Goal: Task Accomplishment & Management: Manage account settings

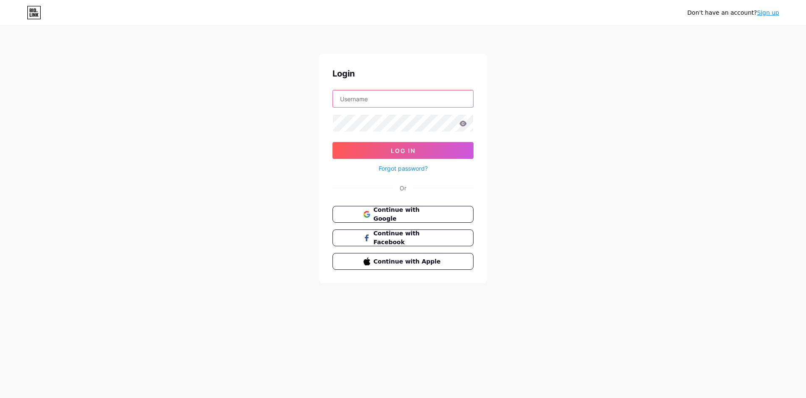
click at [371, 92] on input "text" at bounding box center [403, 98] width 140 height 17
click at [368, 96] on input "text" at bounding box center [403, 98] width 140 height 17
type input "xhamster.uhri@gmail.com"
click at [333, 142] on button "Log In" at bounding box center [403, 150] width 141 height 17
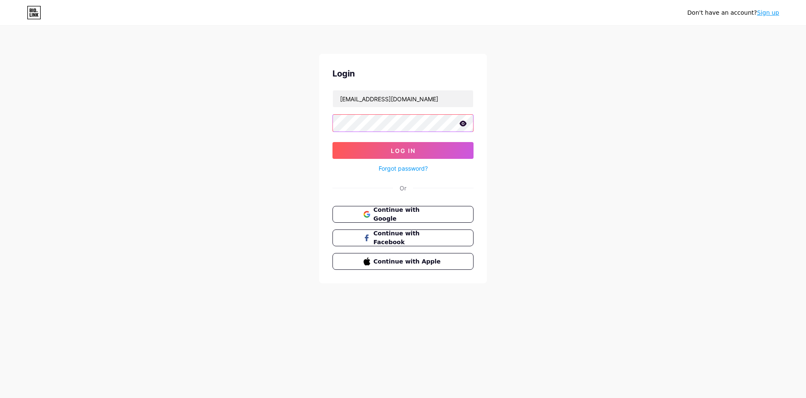
click at [333, 142] on button "Log In" at bounding box center [403, 150] width 141 height 17
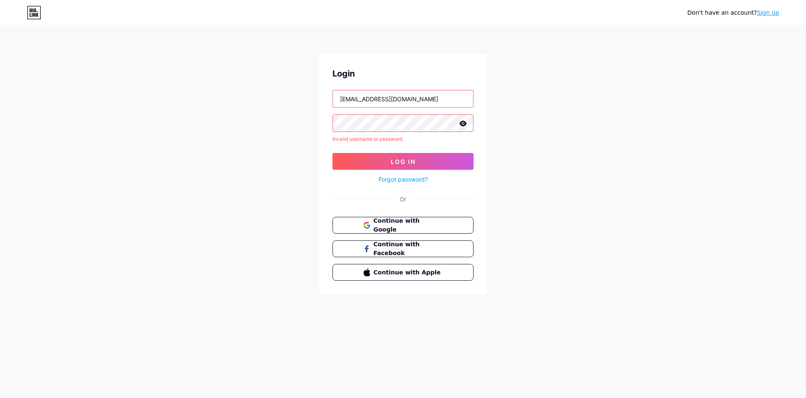
click at [362, 100] on input "xhamster.uhri@gmail.com" at bounding box center [403, 98] width 140 height 17
click at [391, 101] on input "xhamster.uhri@gmail.com" at bounding box center [403, 98] width 140 height 17
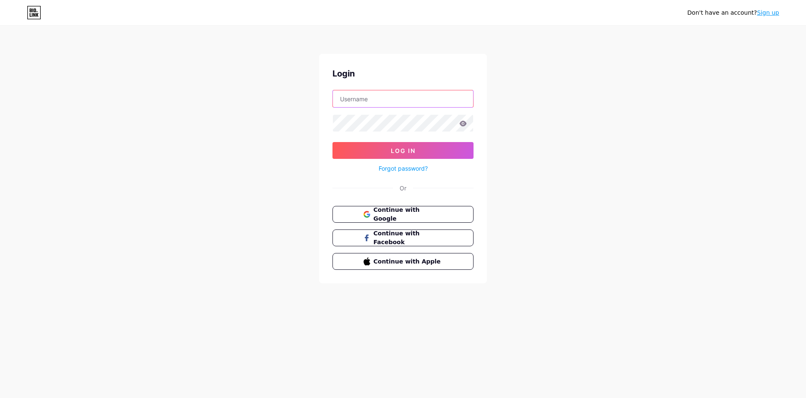
click at [374, 94] on input "text" at bounding box center [403, 98] width 140 height 17
click at [364, 100] on input "uncut" at bounding box center [403, 98] width 140 height 17
type input "[EMAIL_ADDRESS][DOMAIN_NAME]"
click at [333, 142] on button "Log In" at bounding box center [403, 150] width 141 height 17
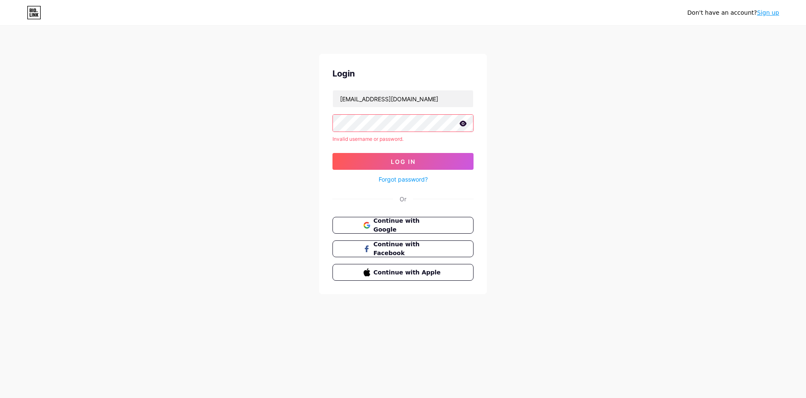
click at [464, 124] on icon at bounding box center [463, 124] width 8 height 6
click at [464, 124] on icon at bounding box center [463, 124] width 8 height 8
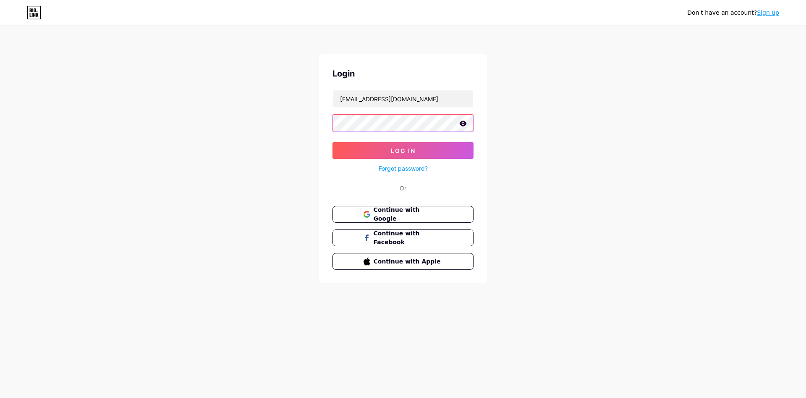
click at [333, 142] on button "Log In" at bounding box center [403, 150] width 141 height 17
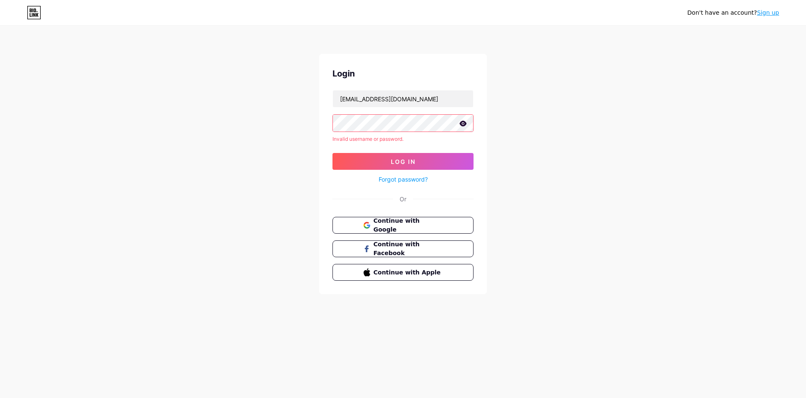
click at [389, 178] on link "Forgot password?" at bounding box center [403, 179] width 49 height 9
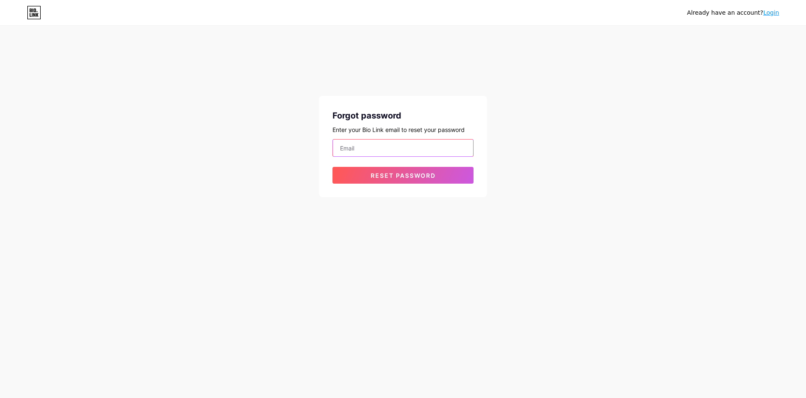
click at [367, 146] on input "email" at bounding box center [403, 147] width 140 height 17
type input "[EMAIL_ADDRESS][DOMAIN_NAME]"
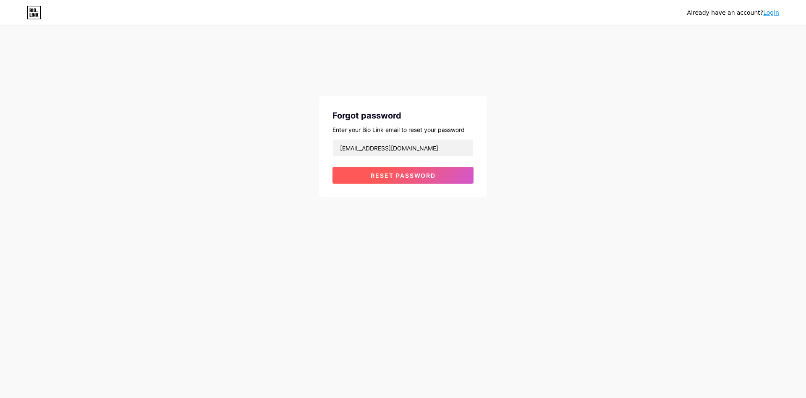
click at [370, 178] on button "Reset password" at bounding box center [403, 175] width 141 height 17
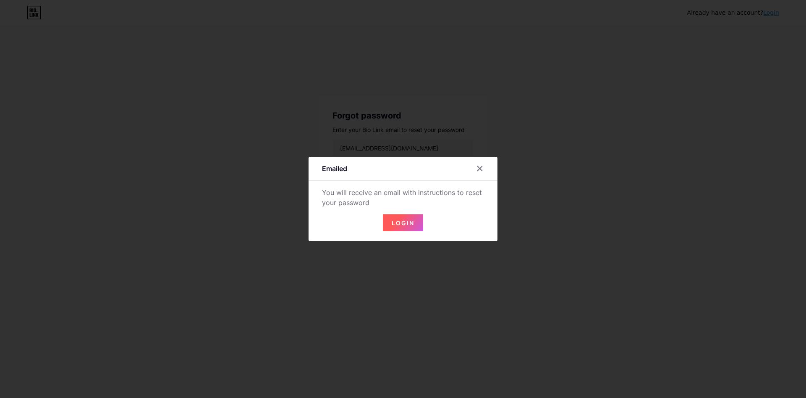
click at [402, 224] on span "Login" at bounding box center [403, 222] width 23 height 7
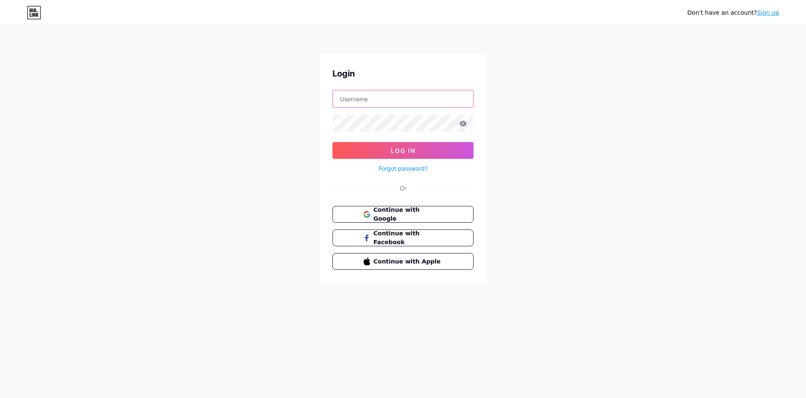
click at [357, 104] on input "text" at bounding box center [403, 98] width 140 height 17
type input "[EMAIL_ADDRESS][DOMAIN_NAME]"
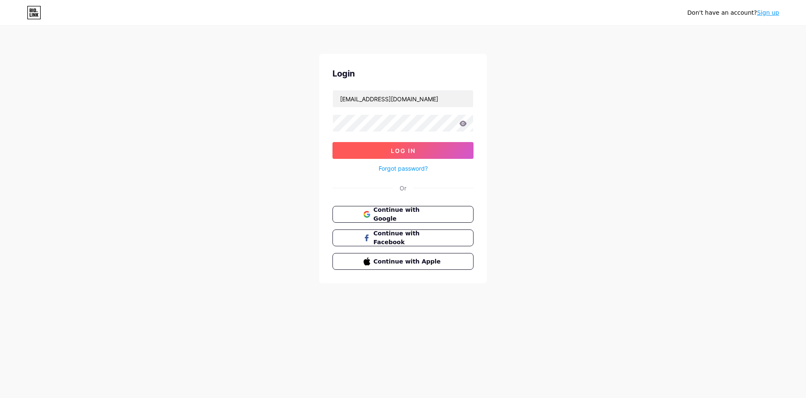
click at [384, 149] on button "Log In" at bounding box center [403, 150] width 141 height 17
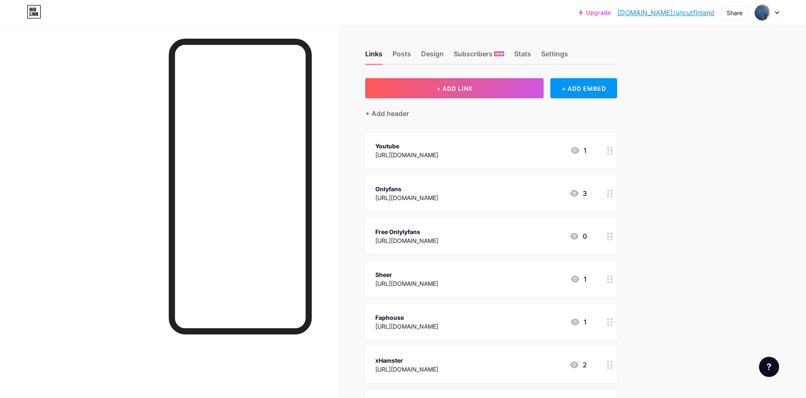
click at [669, 10] on link "[DOMAIN_NAME]/uncutfinland" at bounding box center [666, 13] width 97 height 10
click at [510, 155] on div "Youtube [URL][DOMAIN_NAME] 1" at bounding box center [481, 150] width 212 height 19
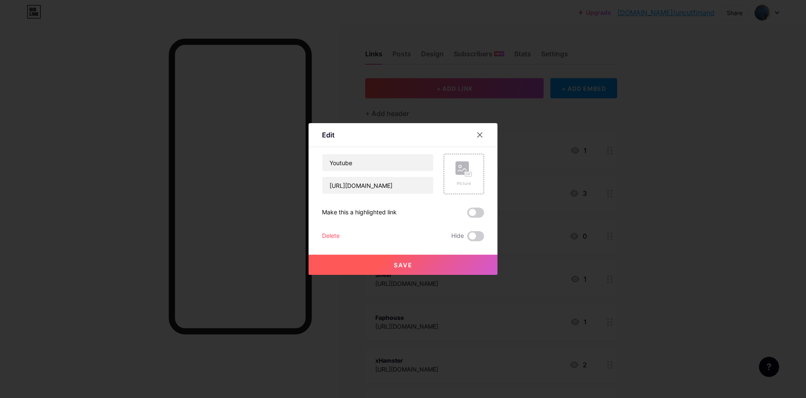
click at [329, 236] on div "Delete" at bounding box center [331, 236] width 18 height 10
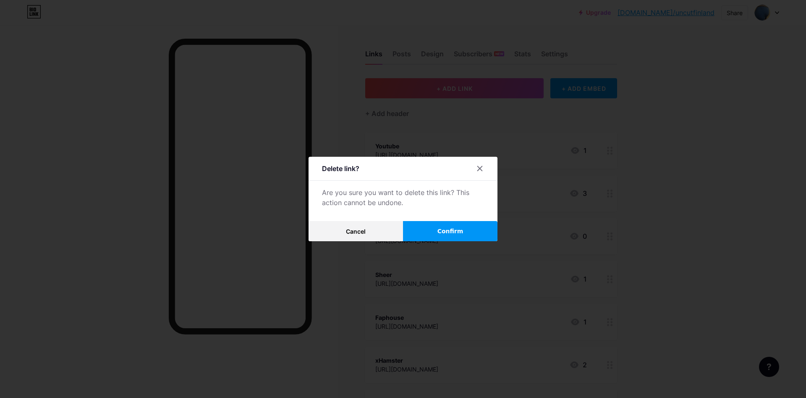
click at [425, 234] on button "Confirm" at bounding box center [450, 231] width 94 height 20
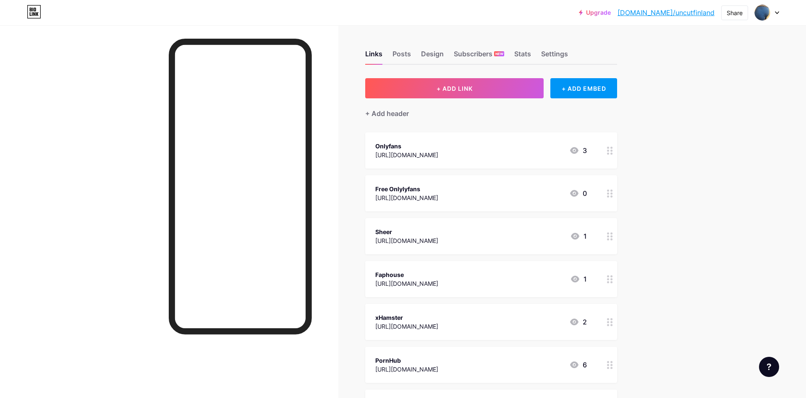
click at [432, 199] on div "[URL][DOMAIN_NAME]" at bounding box center [406, 197] width 63 height 9
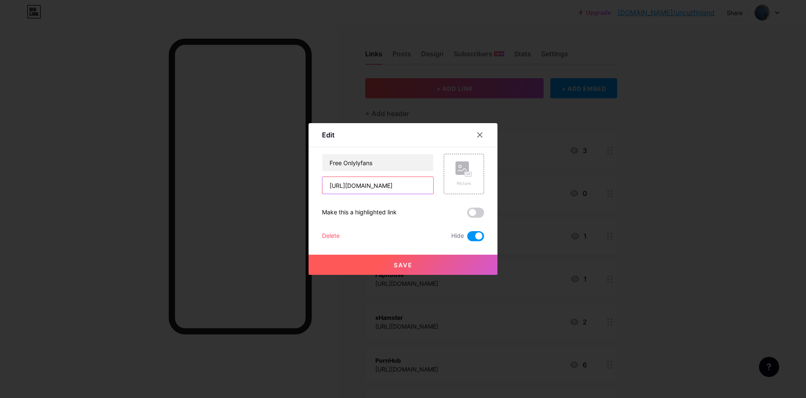
drag, startPoint x: 413, startPoint y: 189, endPoint x: 318, endPoint y: 181, distance: 95.3
click at [323, 181] on input "[URL][DOMAIN_NAME]" at bounding box center [378, 185] width 111 height 17
click at [331, 239] on div "Delete" at bounding box center [331, 236] width 18 height 10
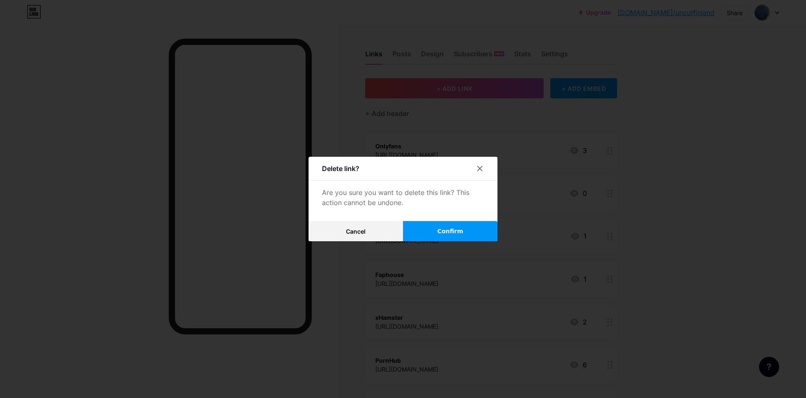
click at [430, 229] on button "Confirm" at bounding box center [450, 231] width 94 height 20
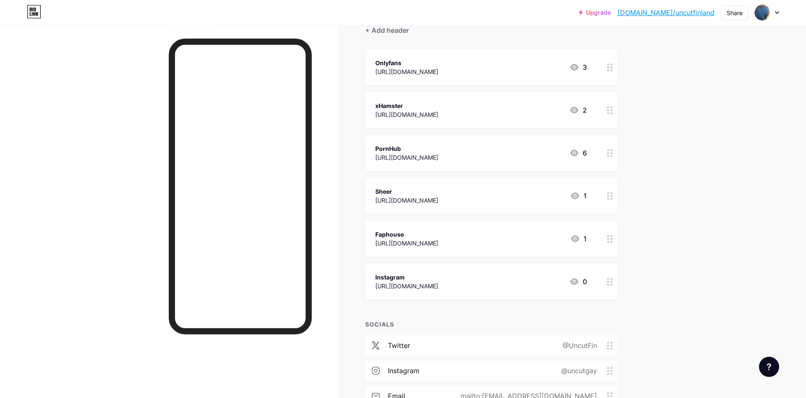
scroll to position [86, 0]
click at [349, 231] on div "Links Posts Design Subscribers NEW Stats Settings + ADD LINK + ADD EMBED + Add …" at bounding box center [326, 218] width 653 height 556
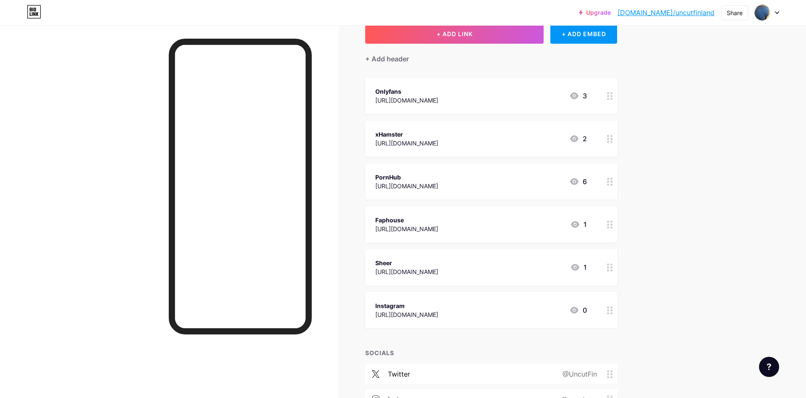
scroll to position [0, 0]
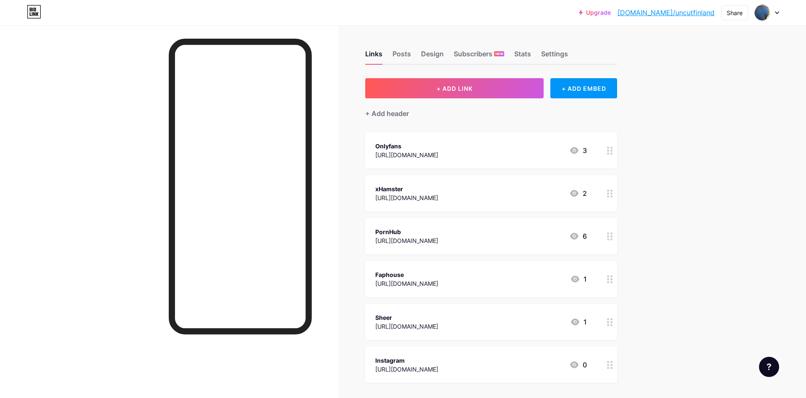
click at [343, 240] on div "Links Posts Design Subscribers NEW Stats Settings + ADD LINK + ADD EMBED + Add …" at bounding box center [326, 303] width 653 height 556
click at [490, 92] on button "+ ADD LINK" at bounding box center [454, 88] width 178 height 20
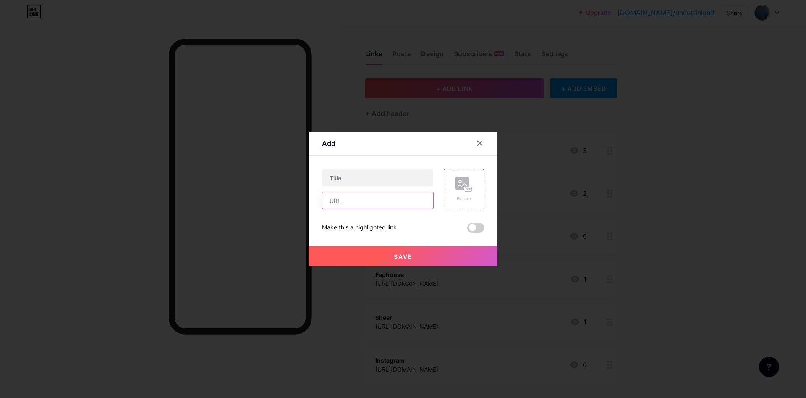
click at [348, 206] on input "text" at bounding box center [378, 200] width 111 height 17
paste input "[DOMAIN_NAME]"
type input "[DOMAIN_NAME]"
click at [352, 180] on input "text" at bounding box center [378, 177] width 111 height 17
type input "Casino Bonus"
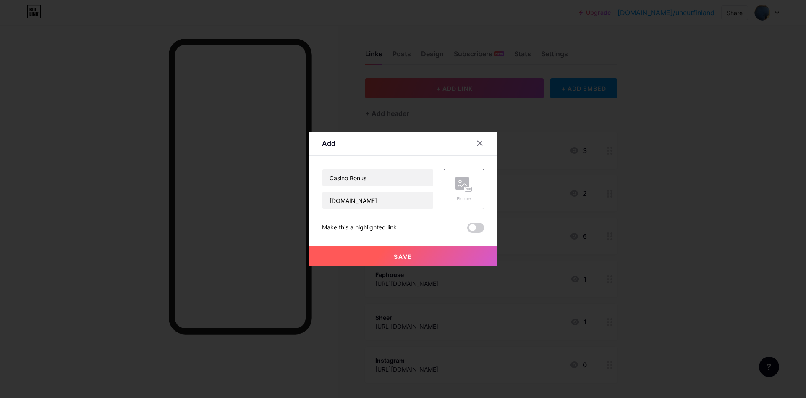
click at [399, 259] on span "Save" at bounding box center [403, 256] width 19 height 7
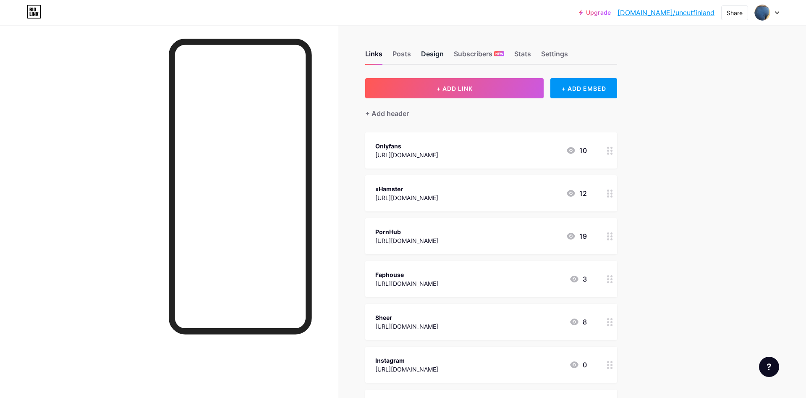
click at [425, 54] on div "Design" at bounding box center [432, 56] width 23 height 15
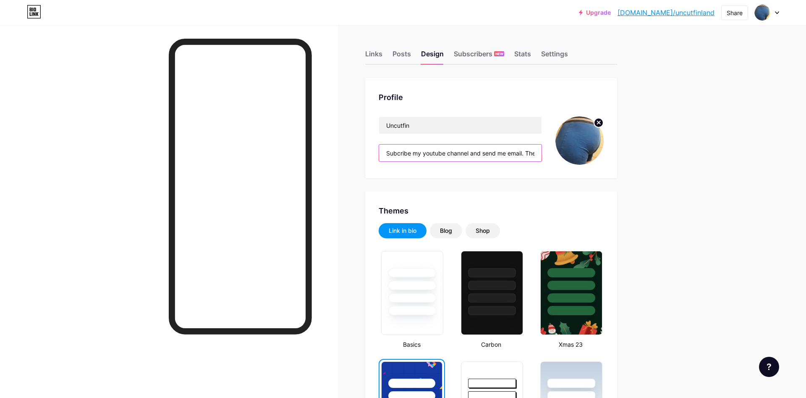
click at [530, 155] on input "Subcribe my youtube channel and send me email. Then you get one week free to my…" at bounding box center [460, 152] width 163 height 17
drag, startPoint x: 530, startPoint y: 155, endPoint x: 409, endPoint y: 154, distance: 121.8
click at [409, 154] on input "Subcribe my youtube channel and send me email. Then you get one week free to my…" at bounding box center [460, 152] width 163 height 17
type input "you get one week free to my onlyfans."
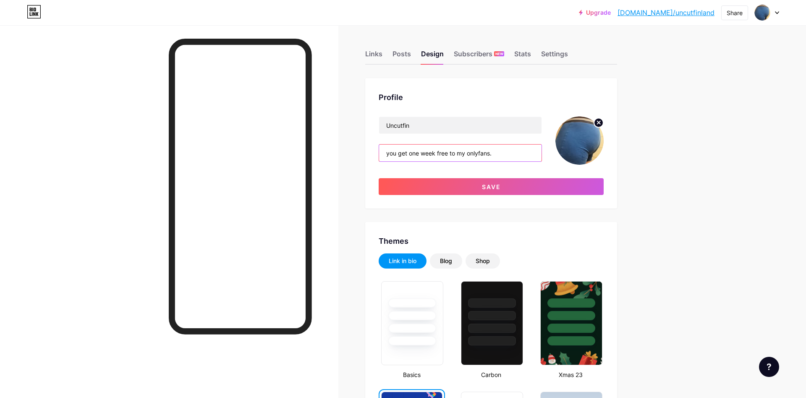
drag, startPoint x: 501, startPoint y: 152, endPoint x: 355, endPoint y: 147, distance: 145.4
click at [379, 147] on input "you get one week free to my onlyfans." at bounding box center [460, 152] width 163 height 17
click at [391, 151] on input "text" at bounding box center [460, 152] width 163 height 17
click at [369, 149] on div "Profile Uncutfin Save" at bounding box center [491, 143] width 252 height 130
click at [402, 151] on input "text" at bounding box center [460, 152] width 163 height 17
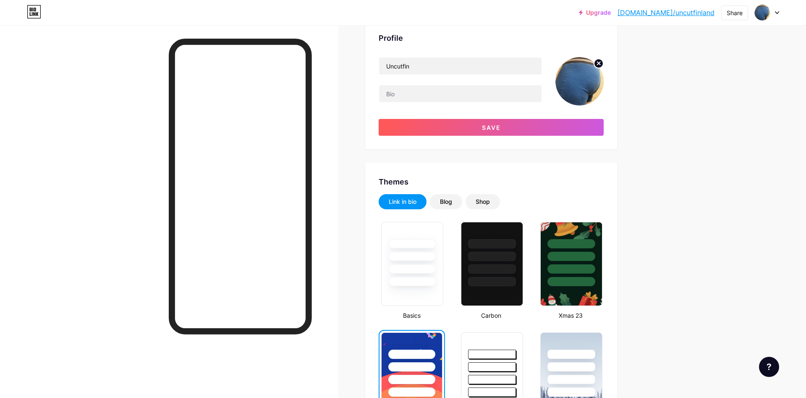
scroll to position [43, 0]
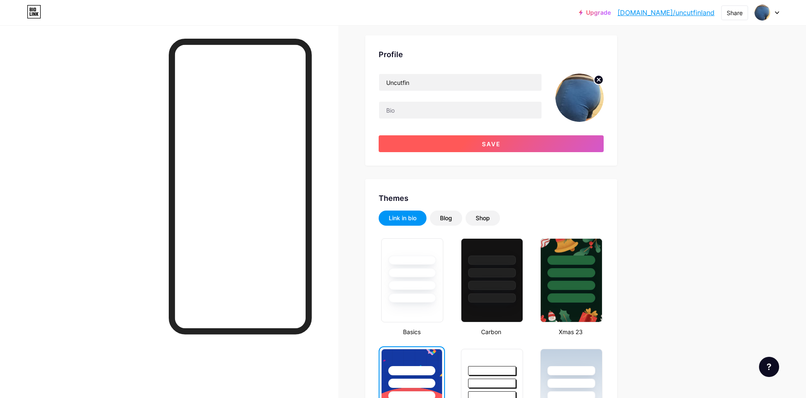
click at [454, 142] on button "Save" at bounding box center [491, 143] width 225 height 17
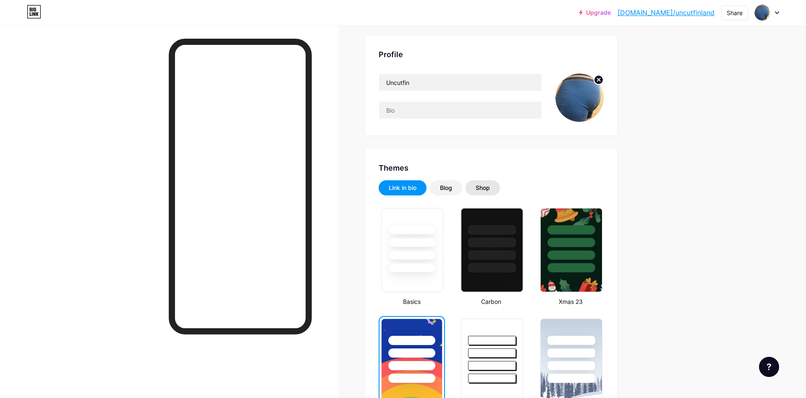
click at [479, 188] on div "Shop" at bounding box center [483, 188] width 14 height 8
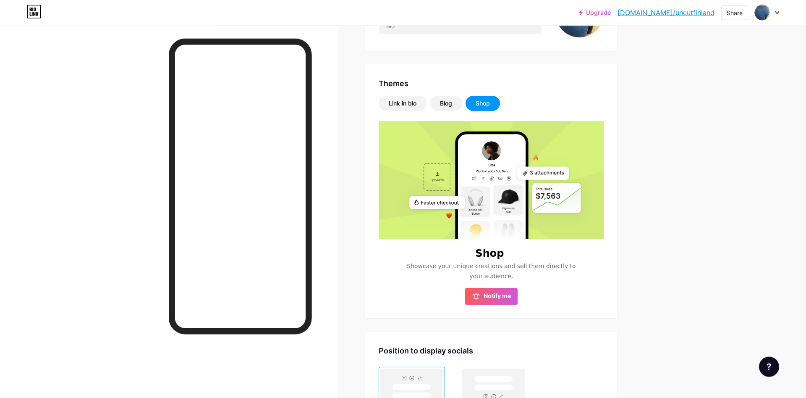
scroll to position [0, 0]
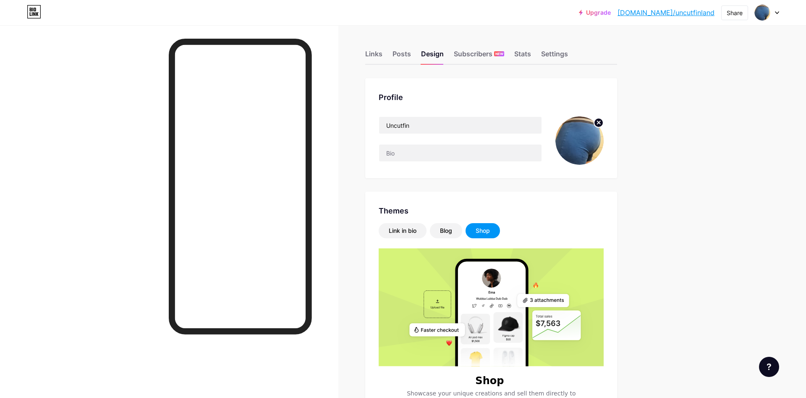
click at [351, 100] on div "Links Posts Design Subscribers NEW Stats Settings Profile Uncutfin Themes Link …" at bounding box center [326, 380] width 653 height 711
click at [520, 52] on div "Stats" at bounding box center [522, 56] width 17 height 15
